Goal: Task Accomplishment & Management: Use online tool/utility

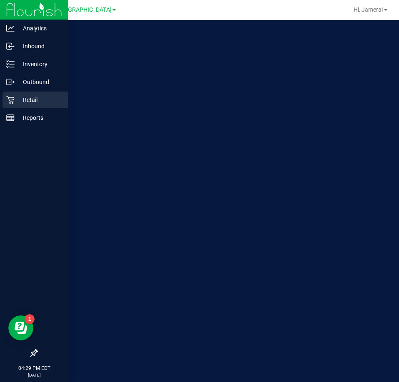
click at [17, 97] on p "Retail" at bounding box center [40, 100] width 50 height 10
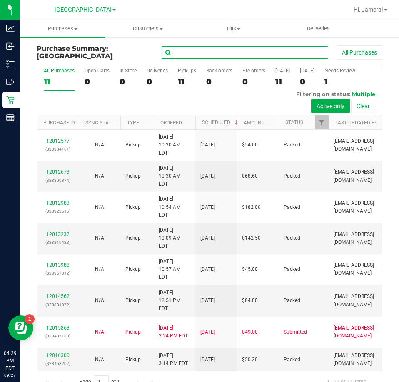
click at [226, 58] on input "text" at bounding box center [245, 52] width 167 height 12
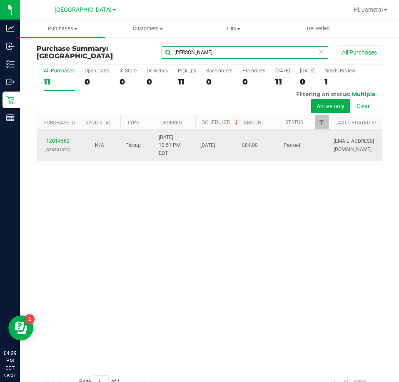
type input "[PERSON_NAME]"
click at [58, 137] on div "12014562 (328381372)" at bounding box center [58, 145] width 32 height 16
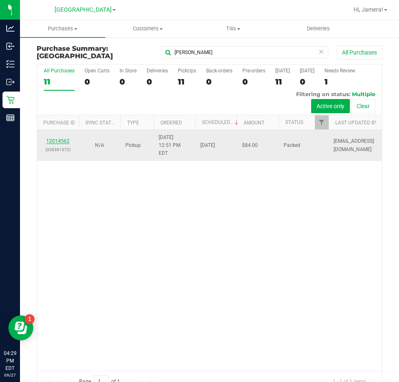
click at [58, 139] on link "12014562" at bounding box center [57, 141] width 23 height 6
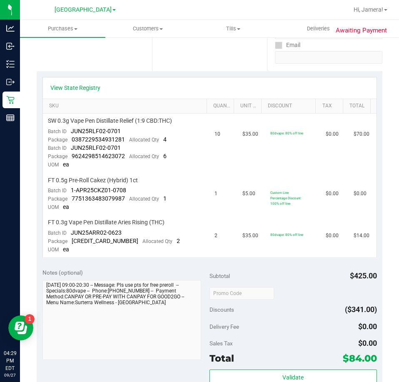
scroll to position [167, 0]
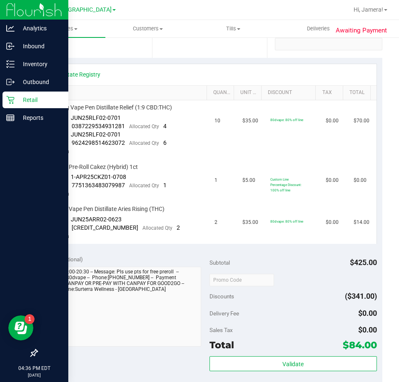
click at [14, 98] on icon at bounding box center [10, 100] width 8 height 8
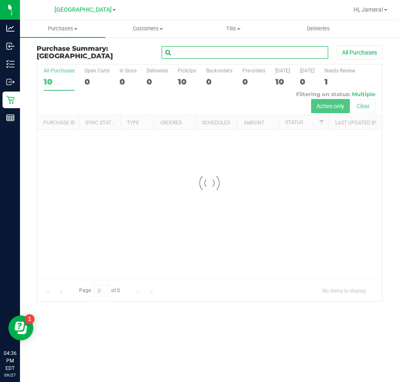
click at [223, 49] on input "text" at bounding box center [245, 52] width 167 height 12
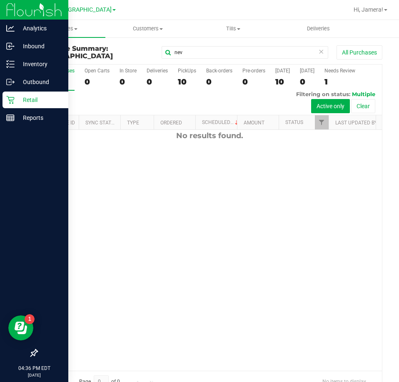
scroll to position [56, 0]
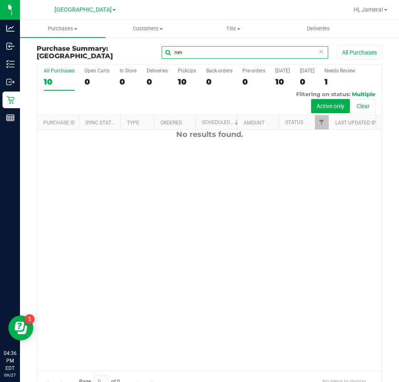
drag, startPoint x: 102, startPoint y: 61, endPoint x: 87, endPoint y: 62, distance: 15.5
click at [89, 62] on div "Purchase Summary: [GEOGRAPHIC_DATA] nev All Purchases" at bounding box center [210, 54] width 346 height 19
type input "l"
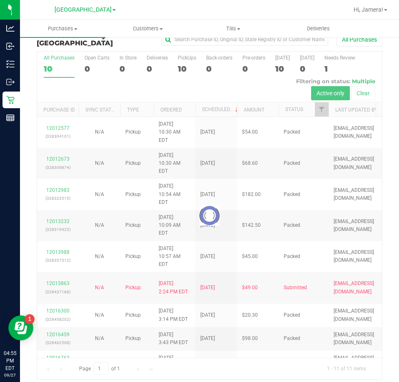
scroll to position [19, 0]
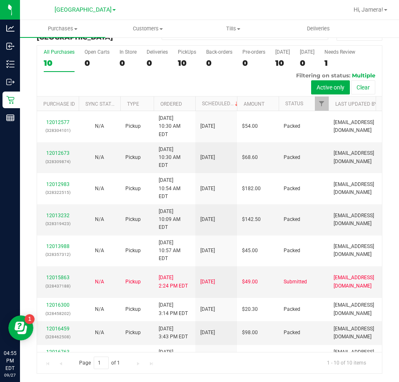
drag, startPoint x: 165, startPoint y: 162, endPoint x: 237, endPoint y: 81, distance: 108.0
click at [237, 81] on div "All Purchases 10 Open Carts 0 In Store 0 Deliveries 0 PickUps 10 Back-orders 0 …" at bounding box center [209, 71] width 345 height 51
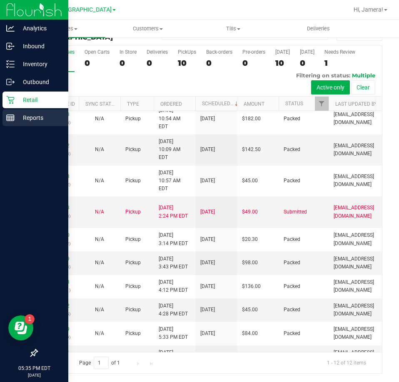
scroll to position [138, 0]
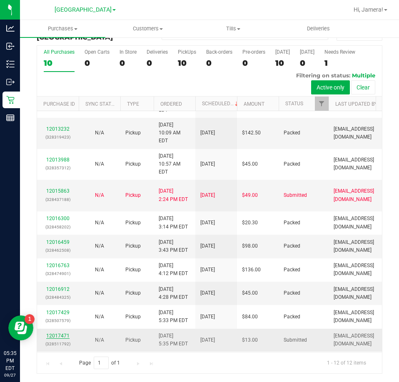
click at [56, 333] on link "12017471" at bounding box center [57, 336] width 23 height 6
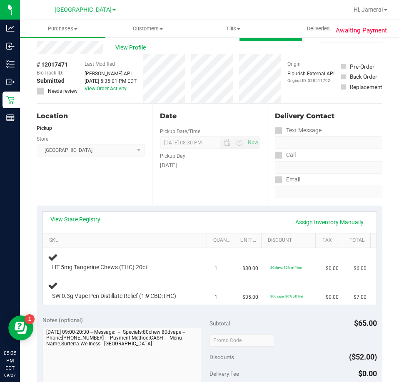
click at [141, 192] on div "Location Pickup Store [GEOGRAPHIC_DATA] WC Select Store [PERSON_NAME][GEOGRAPHI…" at bounding box center [94, 155] width 115 height 102
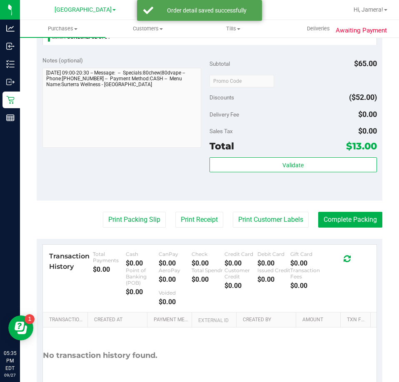
scroll to position [310, 0]
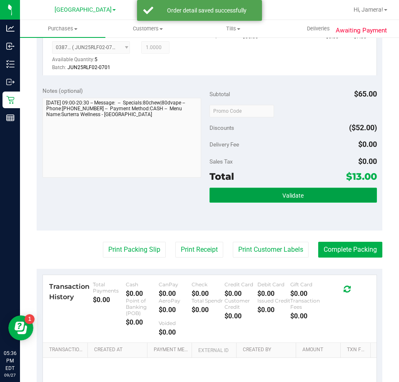
click at [331, 192] on button "Validate" at bounding box center [292, 195] width 167 height 15
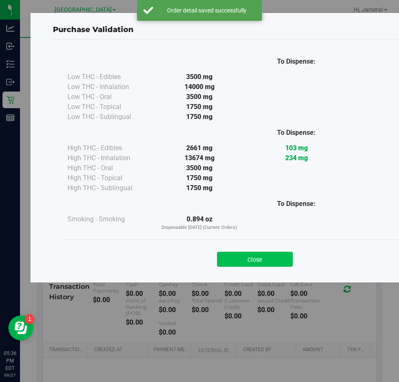
click at [256, 261] on button "Close" at bounding box center [255, 259] width 76 height 15
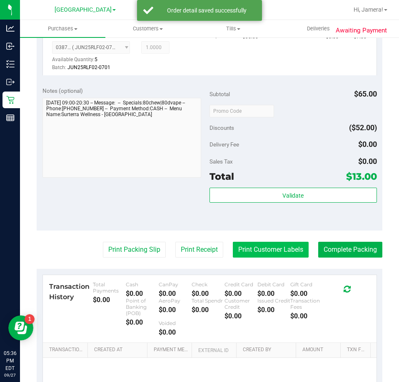
click at [281, 246] on button "Print Customer Labels" at bounding box center [271, 250] width 76 height 16
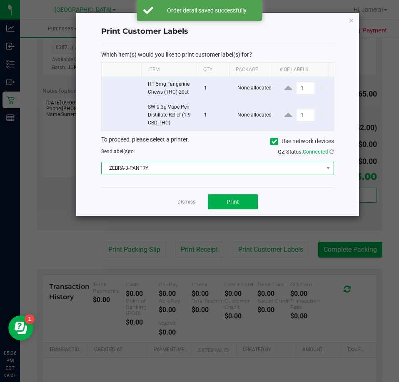
click at [196, 163] on span "ZEBRA-3-PANTRY" at bounding box center [213, 168] width 222 height 12
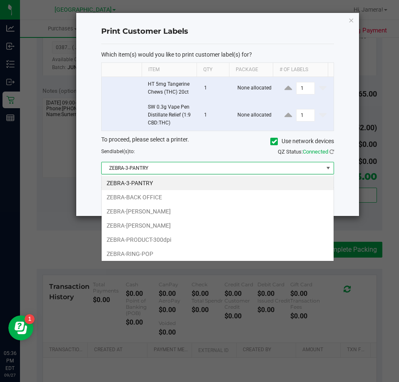
scroll to position [12, 233]
click at [142, 252] on li "ZEBRA-RING-POP" at bounding box center [218, 254] width 232 height 14
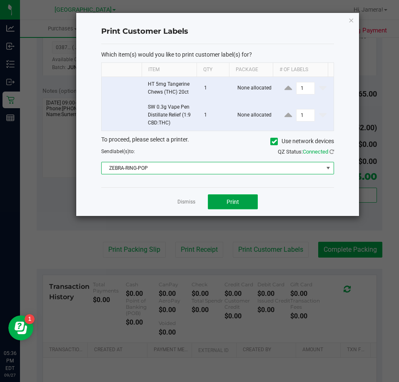
click at [227, 203] on span "Print" at bounding box center [233, 202] width 12 height 7
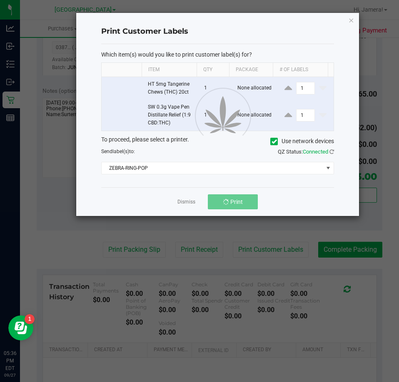
click at [179, 203] on div at bounding box center [217, 114] width 283 height 203
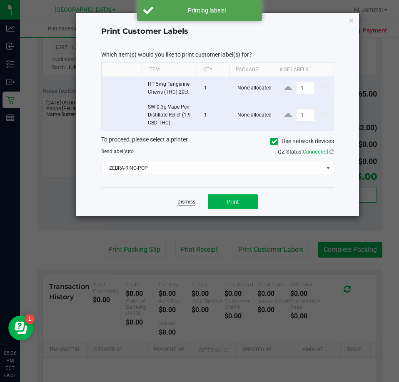
click at [191, 202] on link "Dismiss" at bounding box center [186, 202] width 18 height 7
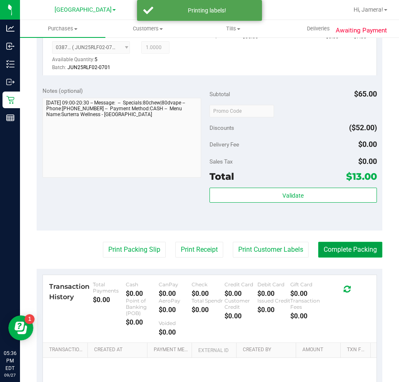
click at [332, 254] on button "Complete Packing" at bounding box center [350, 250] width 64 height 16
